Goal: Task Accomplishment & Management: Manage account settings

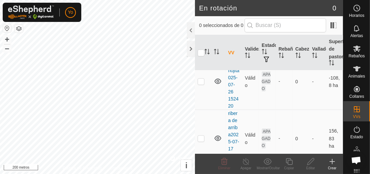
scroll to position [31, 0]
click at [368, 72] on div "Animales" at bounding box center [356, 71] width 27 height 20
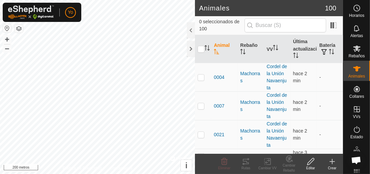
click at [368, 155] on div "Infra" at bounding box center [356, 152] width 27 height 20
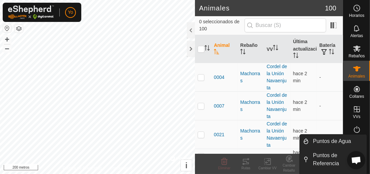
scroll to position [10, 0]
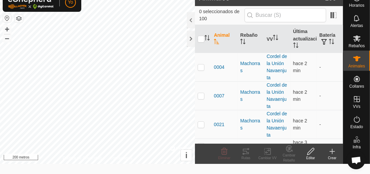
click at [192, 31] on div at bounding box center [191, 39] width 8 height 16
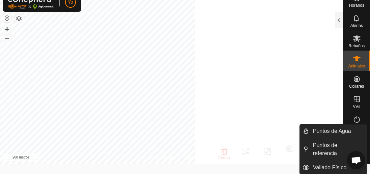
scroll to position [0, 0]
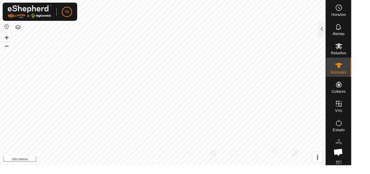
click at [336, 32] on div at bounding box center [339, 30] width 8 height 16
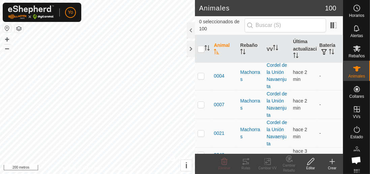
scroll to position [3, 0]
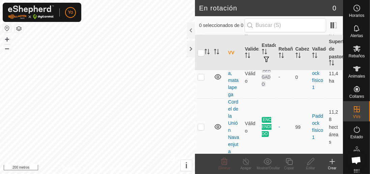
scroll to position [185, 0]
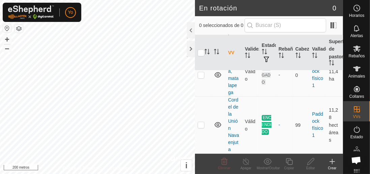
click at [199, 127] on p-checkbox at bounding box center [201, 124] width 7 height 5
checkbox input "true"
click at [249, 166] on font "Apagar" at bounding box center [245, 168] width 11 height 4
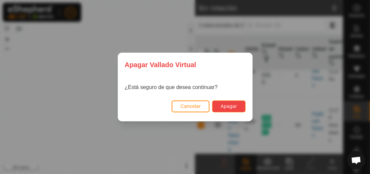
click at [231, 110] on button "Apagar" at bounding box center [228, 106] width 33 height 12
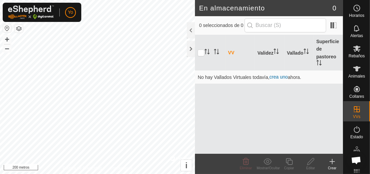
click at [193, 30] on div at bounding box center [191, 30] width 8 height 16
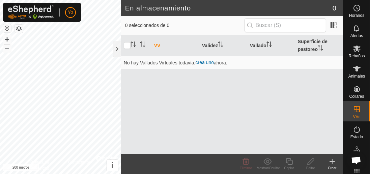
click at [262, 49] on th "Vallado" at bounding box center [271, 45] width 48 height 21
click at [212, 48] on font "Validez" at bounding box center [210, 45] width 16 height 5
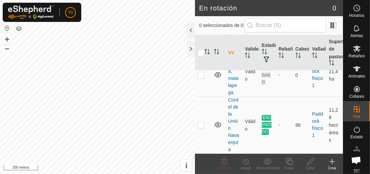
scroll to position [185, 0]
click at [360, 51] on es-mob-svg-icon at bounding box center [357, 48] width 12 height 11
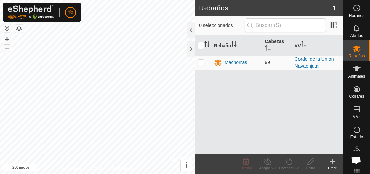
click at [305, 41] on icon "Activar para ordenar" at bounding box center [305, 43] width 1 height 5
click at [302, 41] on icon "Activar para ordenar" at bounding box center [303, 43] width 5 height 5
click at [192, 30] on div at bounding box center [191, 30] width 8 height 16
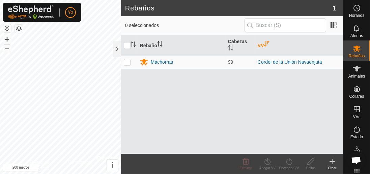
click at [130, 59] on p-checkbox at bounding box center [127, 61] width 7 height 5
checkbox input "true"
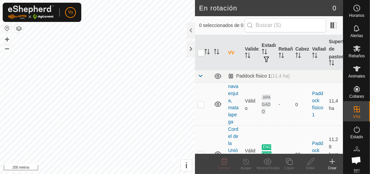
scroll to position [151, 0]
click at [203, 106] on p-checkbox at bounding box center [201, 103] width 7 height 5
checkbox input "true"
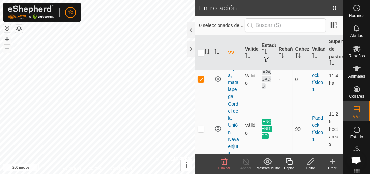
scroll to position [185, 0]
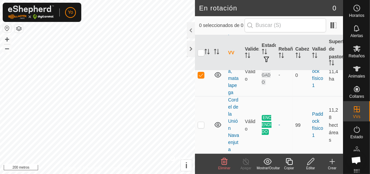
click at [368, 122] on div "Estado" at bounding box center [356, 131] width 27 height 20
click at [189, 50] on div at bounding box center [191, 49] width 8 height 16
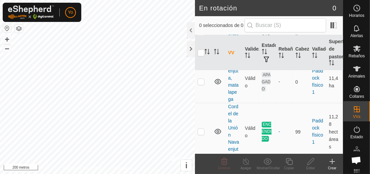
scroll to position [172, 0]
click at [199, 85] on p-checkbox at bounding box center [201, 82] width 7 height 5
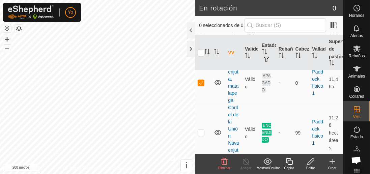
checkbox input "true"
click at [268, 88] on font "APAGADO" at bounding box center [266, 83] width 9 height 19
click at [267, 91] on font "APAGADO" at bounding box center [266, 83] width 9 height 19
click at [319, 88] on font "Paddock físico 1" at bounding box center [317, 82] width 11 height 27
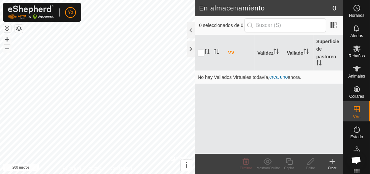
click at [189, 49] on div at bounding box center [191, 49] width 8 height 16
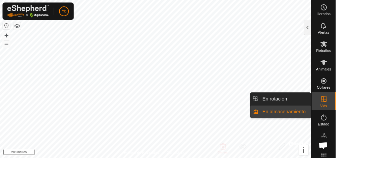
click at [318, 108] on link "En rotación" at bounding box center [314, 108] width 58 height 13
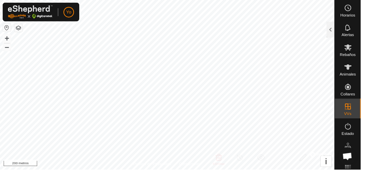
click at [337, 32] on div at bounding box center [339, 30] width 8 height 16
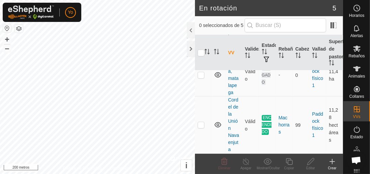
scroll to position [185, 0]
click at [201, 127] on p-checkbox at bounding box center [201, 124] width 7 height 5
checkbox input "true"
click at [246, 163] on icon at bounding box center [246, 161] width 8 height 8
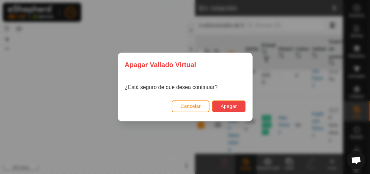
click at [232, 106] on font "Apagar" at bounding box center [229, 106] width 16 height 5
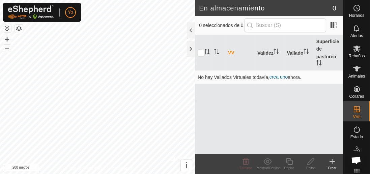
click at [189, 31] on div at bounding box center [191, 30] width 8 height 16
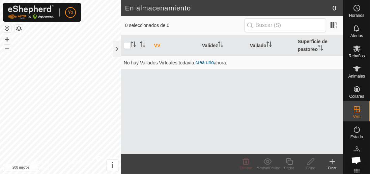
click at [116, 51] on div at bounding box center [117, 49] width 8 height 16
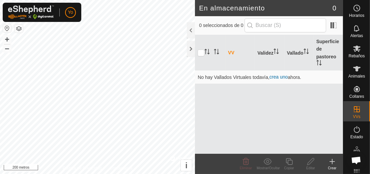
click at [191, 51] on div at bounding box center [191, 49] width 8 height 16
click at [270, 53] on font "Validez" at bounding box center [265, 52] width 16 height 5
click at [301, 54] on font "Vallado" at bounding box center [295, 52] width 17 height 5
click at [300, 54] on font "Vallado" at bounding box center [295, 52] width 17 height 5
click at [189, 56] on div at bounding box center [191, 49] width 8 height 16
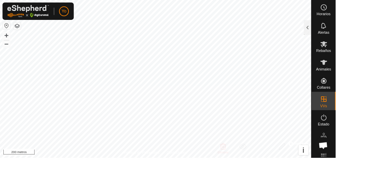
click at [360, 52] on es-mob-svg-icon at bounding box center [357, 48] width 12 height 11
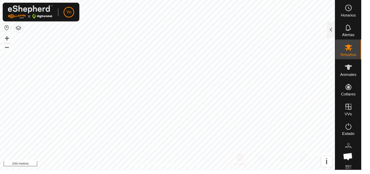
click at [339, 29] on div at bounding box center [339, 30] width 8 height 16
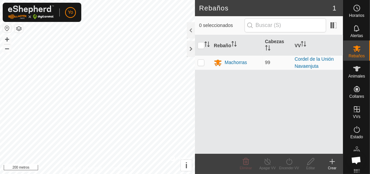
click at [201, 42] on input "checkbox" at bounding box center [201, 45] width 7 height 7
checkbox input "true"
click at [361, 74] on font "Animales" at bounding box center [356, 76] width 17 height 5
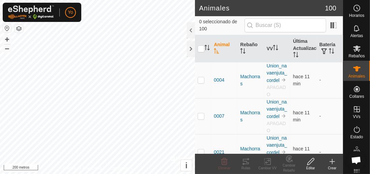
click at [194, 50] on div at bounding box center [191, 49] width 8 height 16
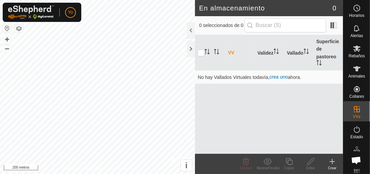
click at [189, 29] on div at bounding box center [191, 30] width 8 height 16
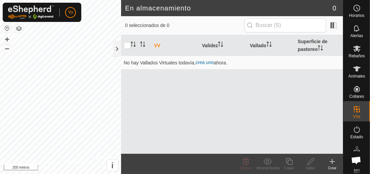
click at [262, 48] on font "Vallado" at bounding box center [258, 45] width 17 height 5
click at [117, 52] on div at bounding box center [117, 49] width 8 height 16
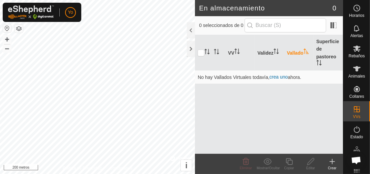
click at [189, 50] on div at bounding box center [191, 49] width 8 height 16
click at [301, 55] on font "Vallado" at bounding box center [295, 52] width 17 height 5
click at [266, 53] on font "Validez" at bounding box center [265, 52] width 16 height 5
click at [324, 63] on th "Superficie de pastoreo" at bounding box center [328, 52] width 29 height 35
click at [229, 53] on font "VV" at bounding box center [231, 52] width 6 height 5
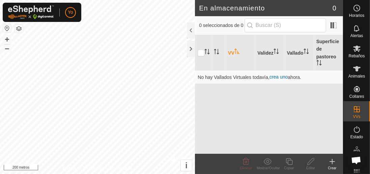
click at [215, 53] on icon "Activar para ordenar" at bounding box center [215, 51] width 1 height 5
click at [202, 55] on input "checkbox" at bounding box center [201, 53] width 7 height 7
checkbox input "true"
click at [206, 53] on icon "Activar para ordenar" at bounding box center [205, 51] width 1 height 5
click at [368, 149] on div "Infra" at bounding box center [356, 152] width 27 height 20
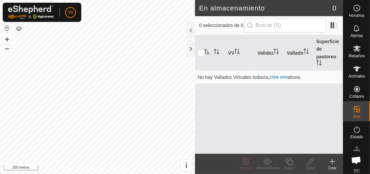
click at [193, 53] on div at bounding box center [191, 49] width 8 height 16
click at [10, 47] on button "–" at bounding box center [7, 48] width 8 height 8
click at [187, 33] on div at bounding box center [191, 30] width 8 height 16
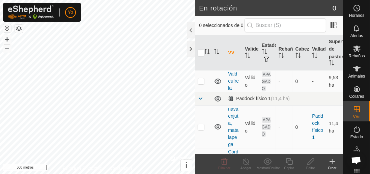
scroll to position [134, 0]
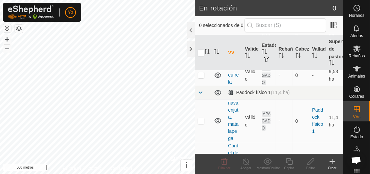
click at [198, 123] on p-checkbox at bounding box center [201, 120] width 7 height 5
click at [269, 162] on icon at bounding box center [267, 161] width 8 height 8
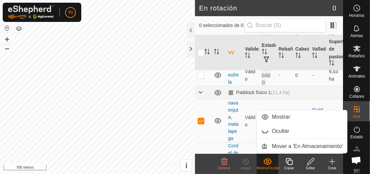
click at [268, 117] on span "Mostrar" at bounding box center [265, 117] width 8 height 8
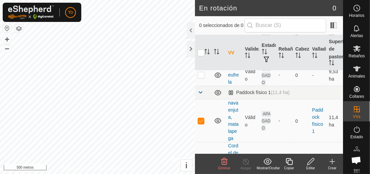
click at [188, 26] on div at bounding box center [191, 30] width 8 height 16
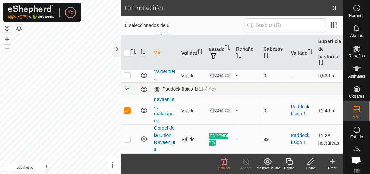
scroll to position [72, 0]
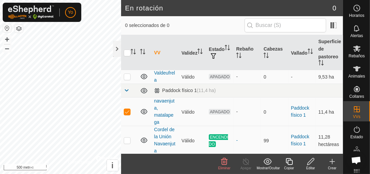
click at [125, 116] on td at bounding box center [129, 111] width 16 height 29
checkbox input "false"
click at [128, 145] on td at bounding box center [129, 140] width 16 height 29
checkbox input "true"
click at [243, 165] on icon at bounding box center [246, 161] width 8 height 8
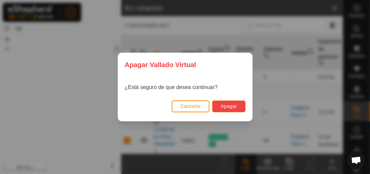
click at [229, 108] on font "Apagar" at bounding box center [229, 106] width 16 height 5
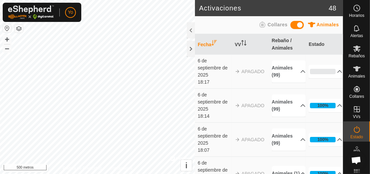
click at [242, 42] on icon "Activar para ordenar" at bounding box center [242, 42] width 1 height 5
click at [189, 30] on div at bounding box center [191, 30] width 8 height 16
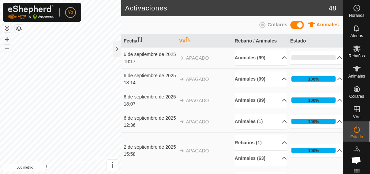
click at [359, 122] on div "Estado" at bounding box center [356, 131] width 27 height 20
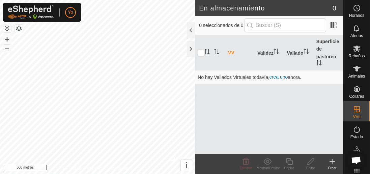
click at [199, 54] on input "checkbox" at bounding box center [201, 53] width 7 height 7
click at [201, 55] on input "checkbox" at bounding box center [201, 53] width 7 height 7
click at [200, 53] on input "checkbox" at bounding box center [201, 53] width 7 height 7
click at [201, 55] on input "checkbox" at bounding box center [201, 53] width 7 height 7
click at [188, 28] on div at bounding box center [191, 30] width 8 height 16
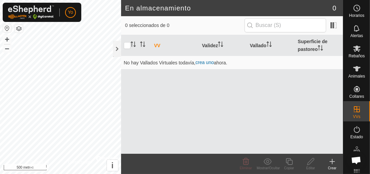
click at [128, 47] on input "checkbox" at bounding box center [127, 45] width 7 height 7
checkbox input "true"
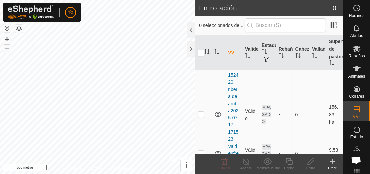
scroll to position [55, 0]
click at [201, 121] on td at bounding box center [203, 114] width 16 height 57
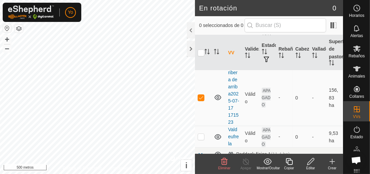
scroll to position [64, 0]
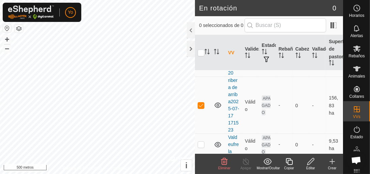
click at [205, 111] on td at bounding box center [203, 105] width 16 height 57
checkbox input "false"
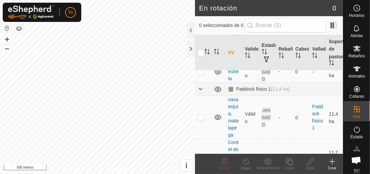
scroll to position [140, 0]
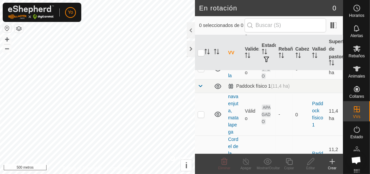
click at [199, 127] on td at bounding box center [203, 114] width 16 height 43
checkbox input "true"
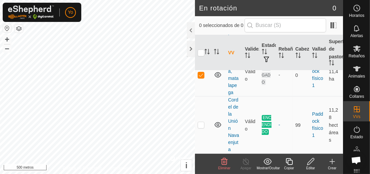
scroll to position [185, 0]
click at [191, 30] on div at bounding box center [191, 30] width 8 height 16
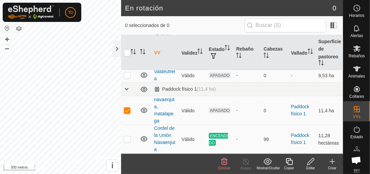
scroll to position [72, 0]
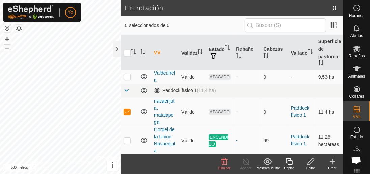
click at [310, 164] on icon at bounding box center [310, 161] width 8 height 8
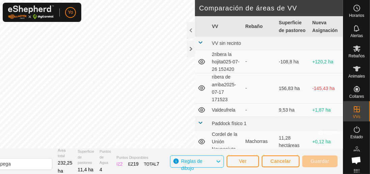
scroll to position [6, 0]
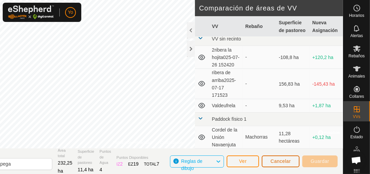
click at [279, 162] on font "Cancelar" at bounding box center [280, 160] width 20 height 5
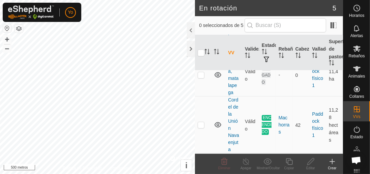
scroll to position [185, 0]
click at [197, 131] on td at bounding box center [203, 124] width 16 height 57
checkbox input "true"
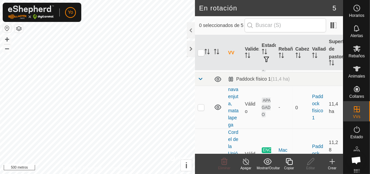
scroll to position [147, 0]
click at [198, 119] on td at bounding box center [203, 107] width 16 height 43
checkbox input "true"
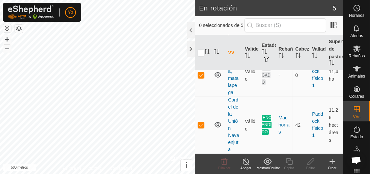
click at [202, 133] on td at bounding box center [203, 124] width 16 height 57
checkbox input "false"
click at [202, 78] on p-checkbox at bounding box center [201, 74] width 7 height 5
click at [200, 87] on td at bounding box center [203, 75] width 16 height 43
checkbox input "true"
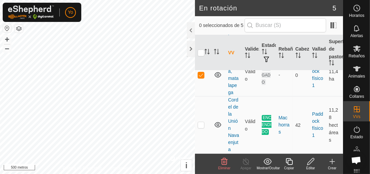
click at [311, 168] on font "Editar" at bounding box center [310, 168] width 9 height 4
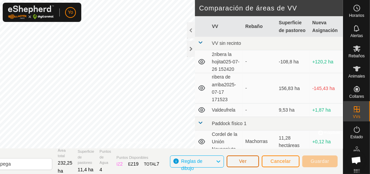
click at [244, 163] on font "Ver" at bounding box center [243, 160] width 8 height 5
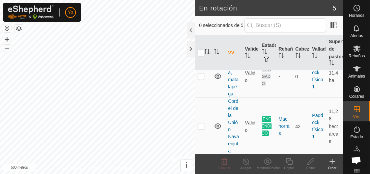
scroll to position [153, 0]
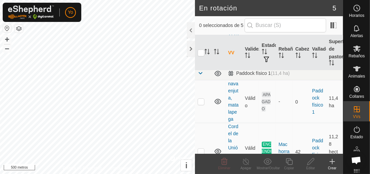
click at [295, 123] on td "0" at bounding box center [301, 101] width 17 height 43
click at [202, 104] on p-checkbox at bounding box center [201, 101] width 7 height 5
checkbox input "true"
click at [267, 112] on td "APAGADO" at bounding box center [267, 101] width 17 height 43
click at [292, 164] on icon at bounding box center [289, 161] width 7 height 7
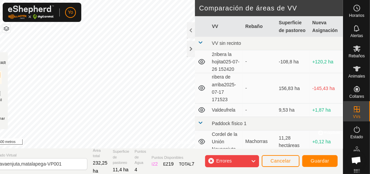
click at [362, 163] on span "Chat abierto" at bounding box center [356, 160] width 18 height 18
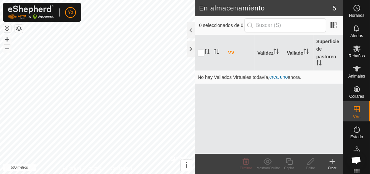
click at [189, 31] on div at bounding box center [191, 30] width 8 height 16
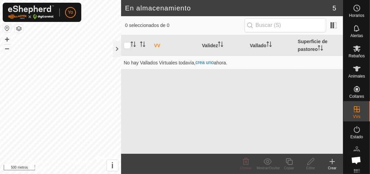
click at [259, 50] on th "Vallado" at bounding box center [271, 45] width 48 height 21
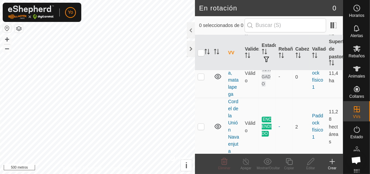
scroll to position [174, 0]
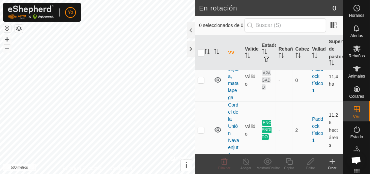
click at [202, 83] on p-checkbox at bounding box center [201, 79] width 7 height 5
checkbox input "true"
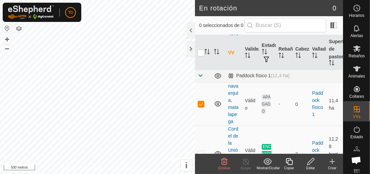
scroll to position [185, 0]
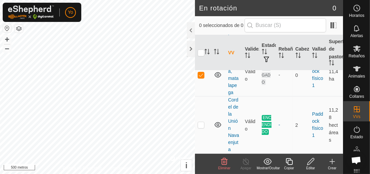
click at [299, 127] on td "2" at bounding box center [301, 124] width 17 height 57
click at [202, 133] on td at bounding box center [203, 124] width 16 height 57
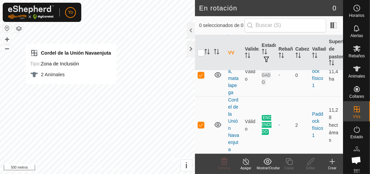
click at [201, 126] on p-checkbox at bounding box center [201, 124] width 7 height 5
checkbox input "false"
click at [202, 76] on p-checkbox at bounding box center [201, 74] width 7 height 5
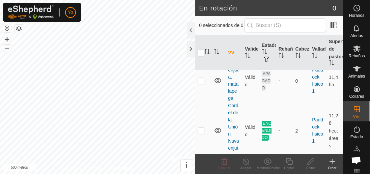
scroll to position [173, 0]
click at [200, 84] on p-checkbox at bounding box center [201, 80] width 7 height 5
checkbox input "true"
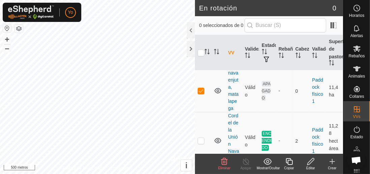
scroll to position [162, 0]
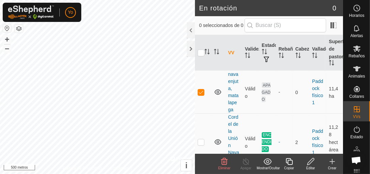
click at [270, 99] on td "APAGADO" at bounding box center [267, 92] width 17 height 43
click at [312, 164] on icon at bounding box center [310, 161] width 8 height 8
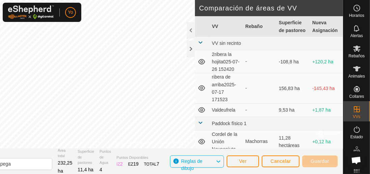
click at [264, 109] on div "-" at bounding box center [259, 110] width 28 height 7
click at [192, 54] on div at bounding box center [191, 49] width 8 height 16
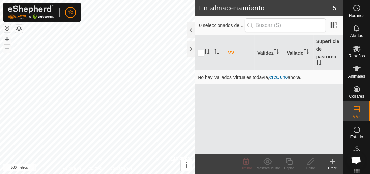
click at [191, 30] on div at bounding box center [191, 30] width 8 height 16
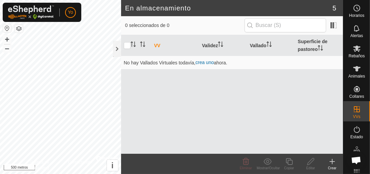
click at [116, 42] on div at bounding box center [117, 49] width 8 height 16
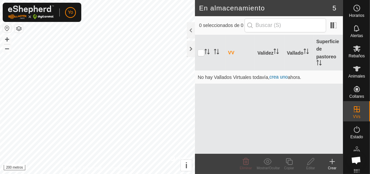
click at [334, 167] on font "Crear" at bounding box center [332, 168] width 8 height 4
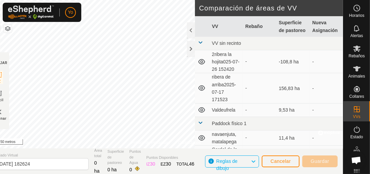
click at [317, 93] on td "-" at bounding box center [326, 88] width 33 height 30
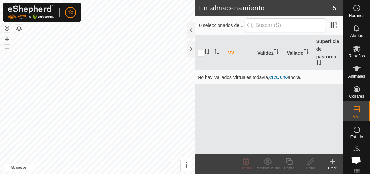
click at [191, 30] on div at bounding box center [191, 30] width 8 height 16
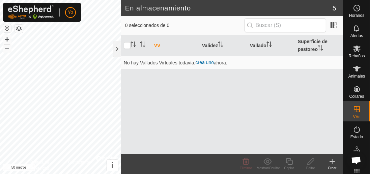
click at [117, 52] on div at bounding box center [117, 49] width 8 height 16
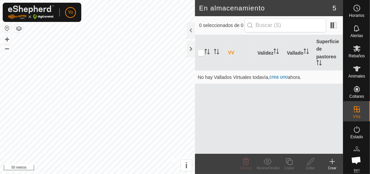
click at [188, 51] on div at bounding box center [191, 49] width 8 height 16
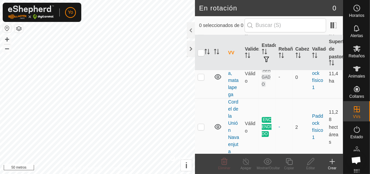
scroll to position [185, 0]
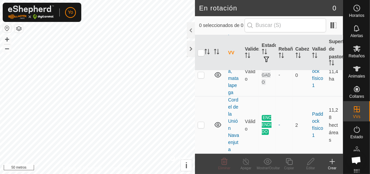
click at [202, 74] on p-checkbox at bounding box center [201, 74] width 7 height 5
checkbox input "true"
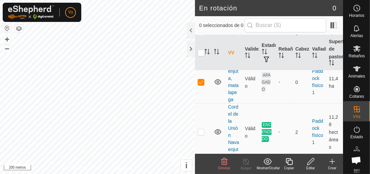
scroll to position [159, 0]
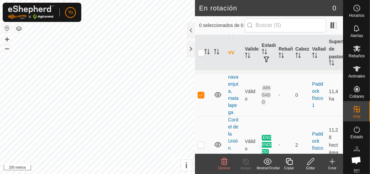
click at [269, 163] on icon at bounding box center [267, 161] width 8 height 8
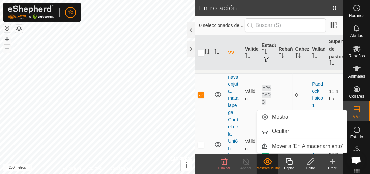
click at [270, 164] on icon at bounding box center [267, 161] width 8 height 8
click at [269, 165] on icon at bounding box center [267, 161] width 8 height 8
click at [268, 117] on span "Mostrar" at bounding box center [265, 117] width 8 height 8
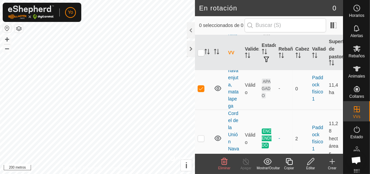
scroll to position [168, 0]
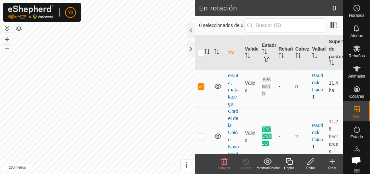
click at [289, 164] on icon at bounding box center [289, 161] width 8 height 8
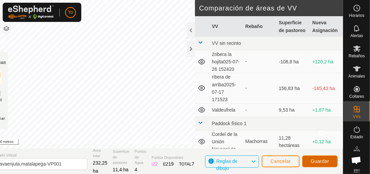
click at [319, 159] on font "Guardar" at bounding box center [320, 160] width 19 height 5
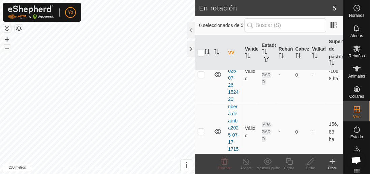
scroll to position [153, 0]
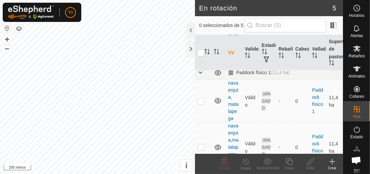
click at [201, 111] on td at bounding box center [203, 101] width 16 height 43
checkbox input "true"
click at [311, 164] on icon at bounding box center [310, 161] width 8 height 8
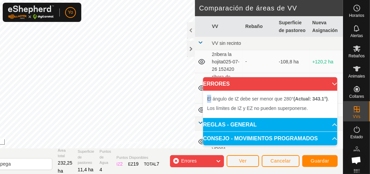
click at [301, 141] on font "CONSEJO - MOVIMIENTOS PROGRAMADOS" at bounding box center [260, 139] width 115 height 6
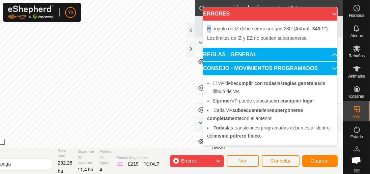
click at [307, 123] on span "El VP debe cumplir con todas las reglas generales de dibujo de VP. El primer VP…" at bounding box center [270, 109] width 126 height 61
click at [303, 129] on font "las transiciones programadas deben estar dentro del" at bounding box center [268, 131] width 123 height 13
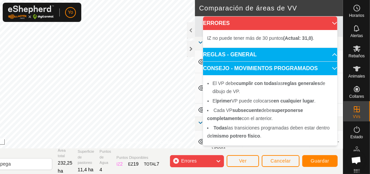
click at [212, 163] on div "Errores" at bounding box center [197, 161] width 54 height 12
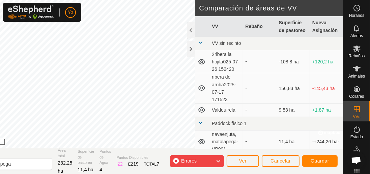
click at [209, 160] on div "Errores" at bounding box center [197, 161] width 54 height 12
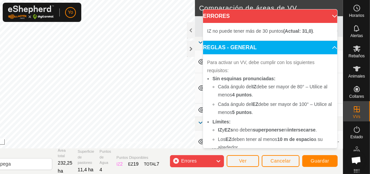
click at [218, 164] on icon at bounding box center [217, 161] width 5 height 9
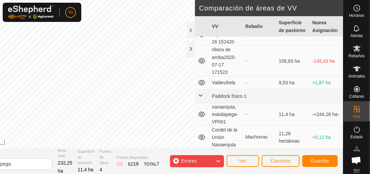
scroll to position [30, 0]
click at [319, 163] on font "Guardar" at bounding box center [320, 160] width 19 height 5
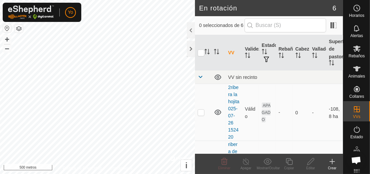
click at [188, 34] on div at bounding box center [191, 30] width 8 height 16
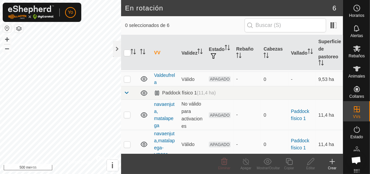
scroll to position [71, 0]
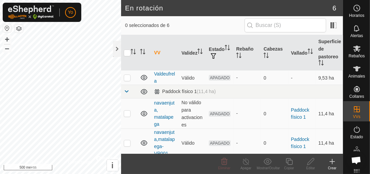
click at [126, 117] on td at bounding box center [129, 113] width 16 height 30
checkbox input "true"
click at [222, 118] on td "APAGADO" at bounding box center [219, 113] width 27 height 30
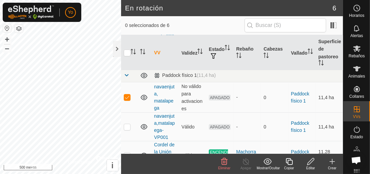
scroll to position [103, 0]
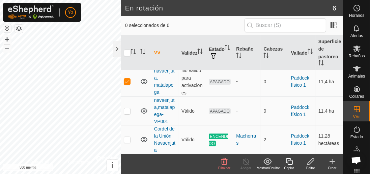
click at [266, 141] on font "2" at bounding box center [264, 139] width 3 height 5
click at [263, 139] on font "2" at bounding box center [264, 139] width 3 height 5
click at [252, 138] on font "Machorras" at bounding box center [246, 139] width 20 height 12
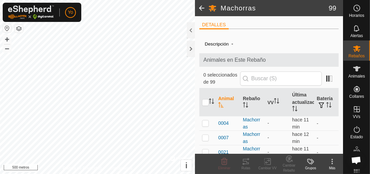
click at [210, 99] on icon "Activar para ordenar" at bounding box center [210, 100] width 1 height 5
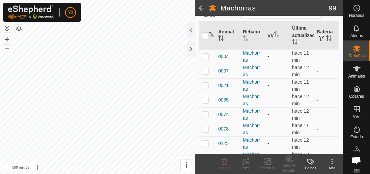
scroll to position [68, 0]
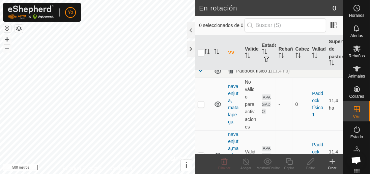
scroll to position [156, 0]
click at [205, 114] on td at bounding box center [203, 103] width 16 height 53
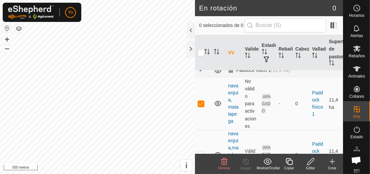
checkbox input "true"
click at [271, 162] on icon at bounding box center [267, 161] width 8 height 8
click at [312, 163] on icon at bounding box center [310, 161] width 8 height 8
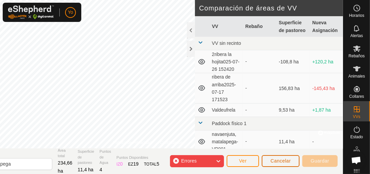
click at [283, 161] on font "Cancelar" at bounding box center [280, 160] width 20 height 5
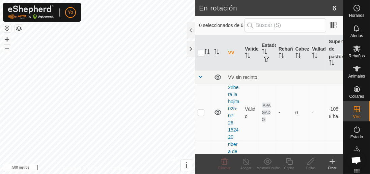
click at [291, 167] on font "Copiar" at bounding box center [289, 168] width 10 height 4
